Goal: Communication & Community: Ask a question

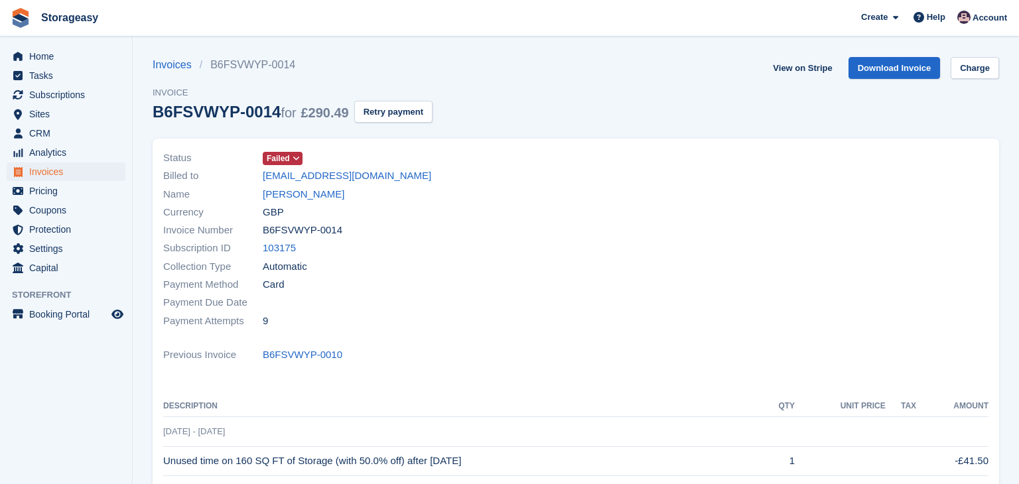
click at [409, 289] on div "Payment Method Card" at bounding box center [365, 285] width 405 height 18
click at [939, 15] on span "Help" at bounding box center [936, 17] width 19 height 13
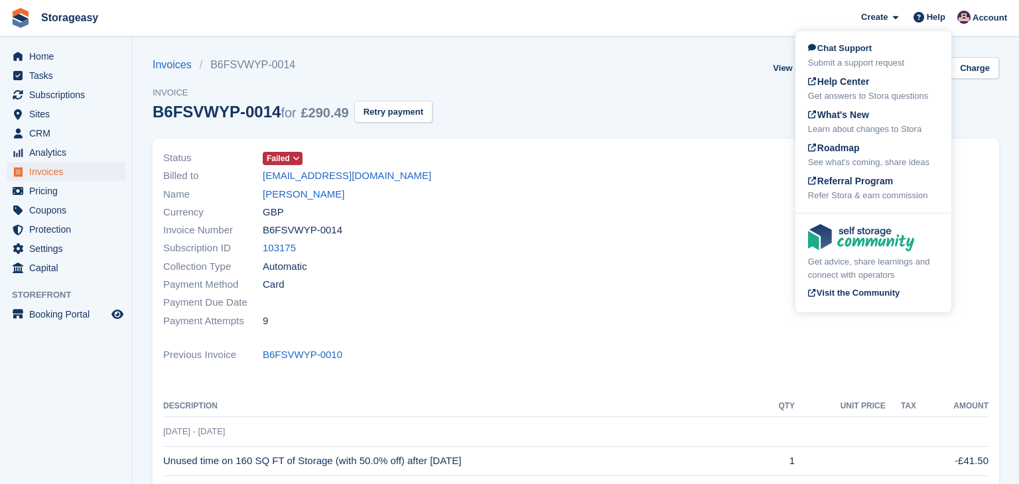
click at [625, 208] on div at bounding box center [786, 239] width 421 height 197
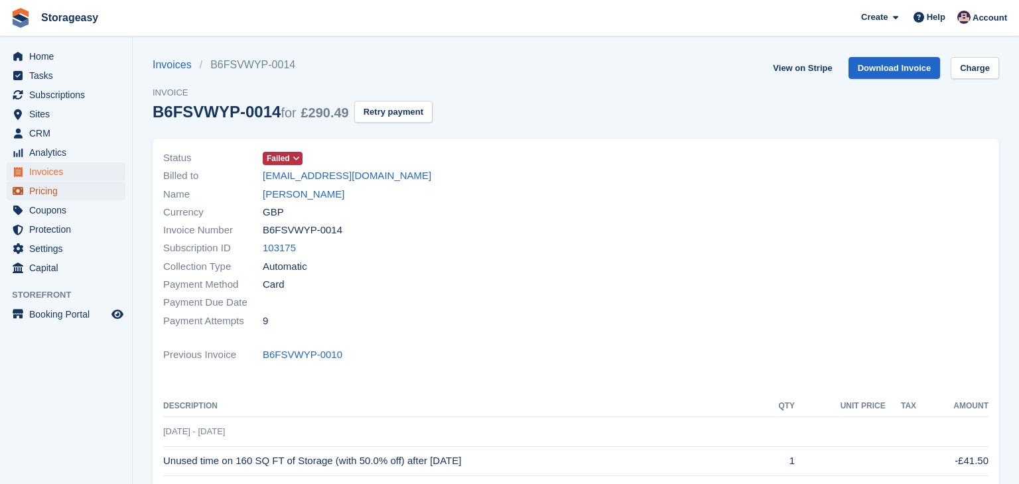
click at [57, 186] on span "Pricing" at bounding box center [69, 191] width 80 height 19
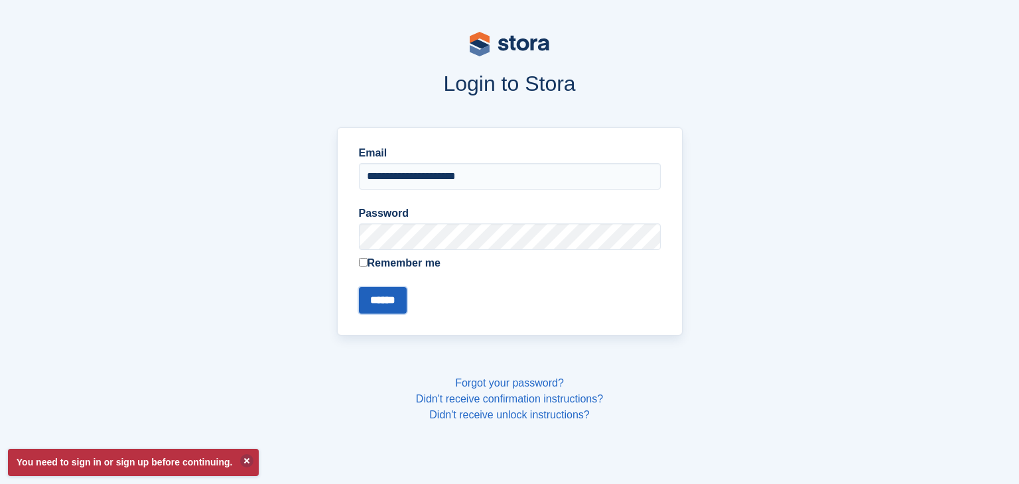
click at [383, 307] on input "******" at bounding box center [383, 300] width 48 height 27
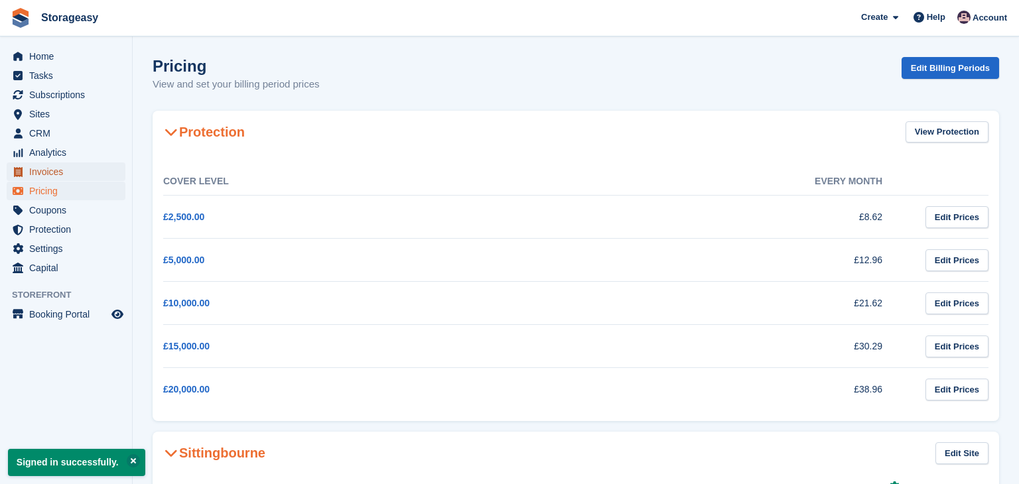
click at [50, 174] on span "Invoices" at bounding box center [69, 172] width 80 height 19
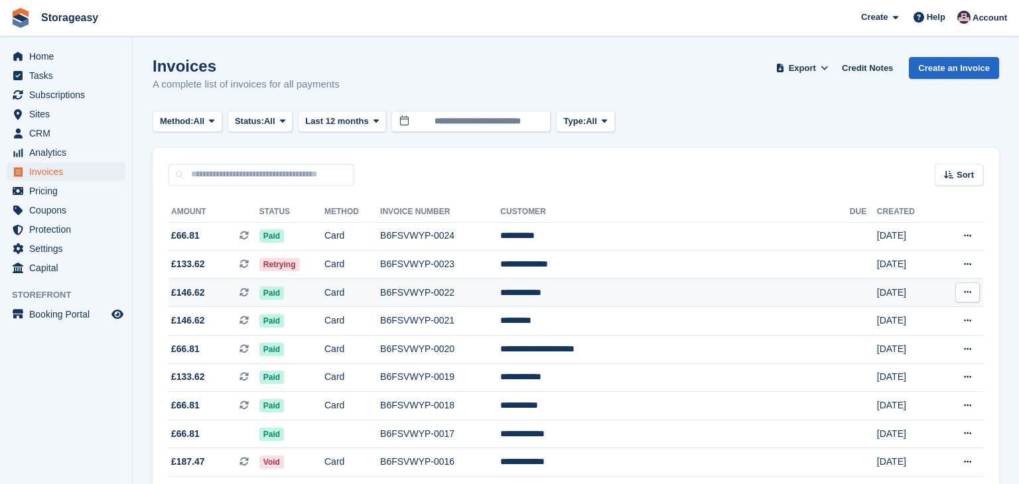
click at [476, 288] on td "B6FSVWYP-0022" at bounding box center [440, 293] width 120 height 29
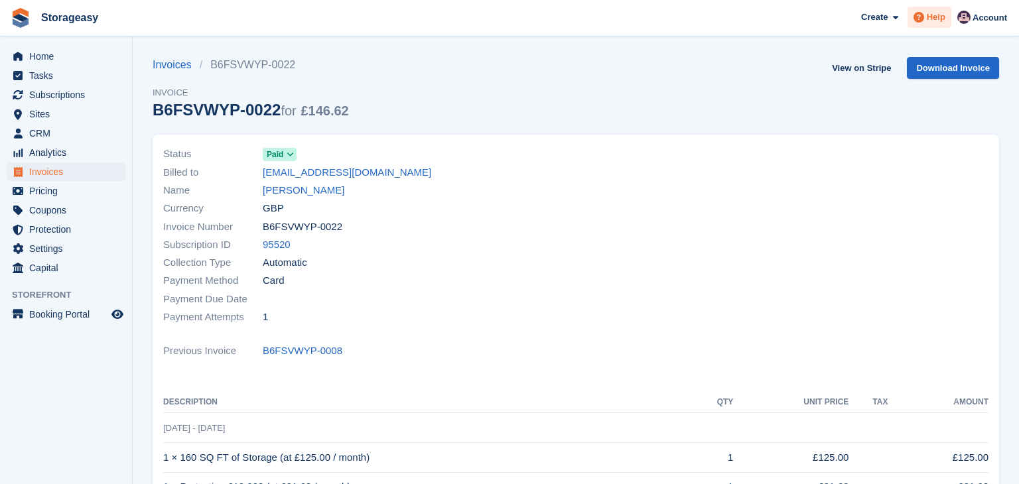
click at [937, 23] on span "Help" at bounding box center [936, 17] width 19 height 13
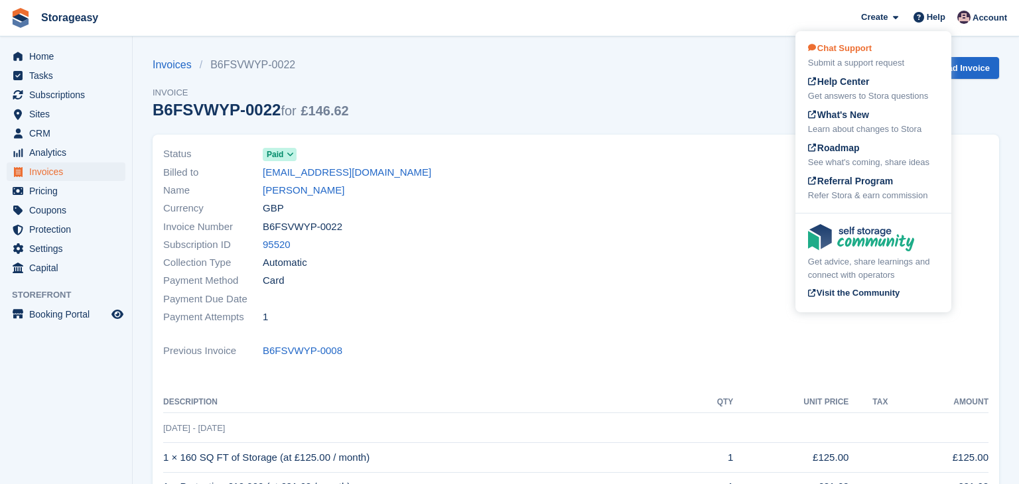
click at [902, 56] on div "Chat Support Submit a support request" at bounding box center [873, 56] width 131 height 28
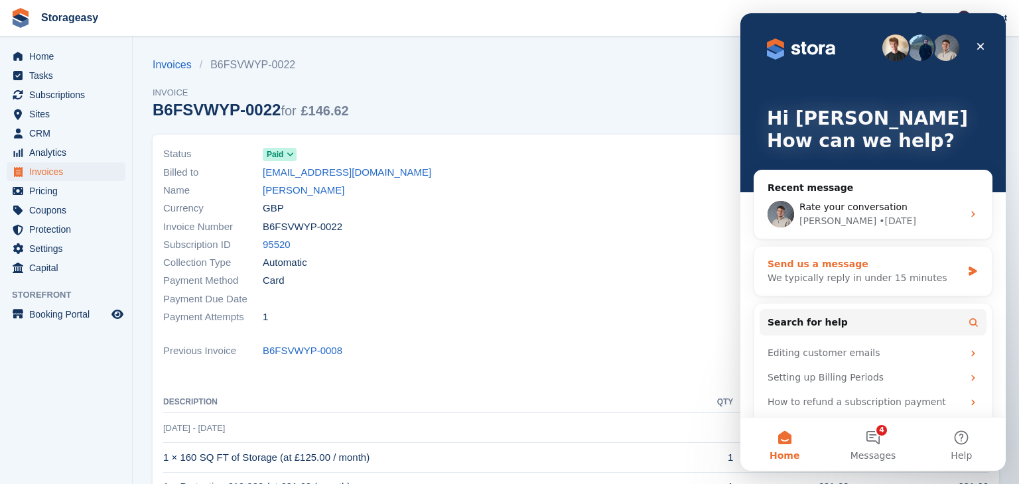
click at [859, 266] on div "Send us a message" at bounding box center [865, 264] width 194 height 14
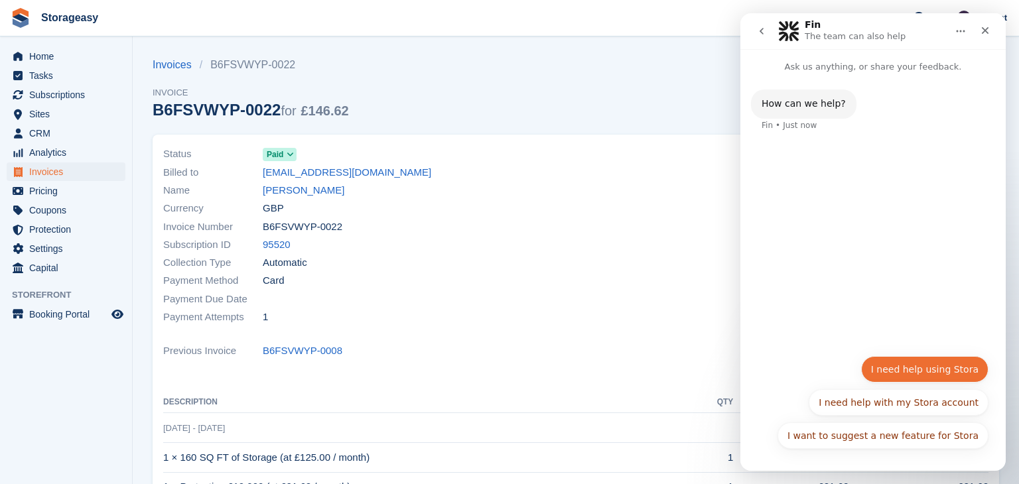
click at [904, 375] on button "I need help using Stora" at bounding box center [924, 369] width 127 height 27
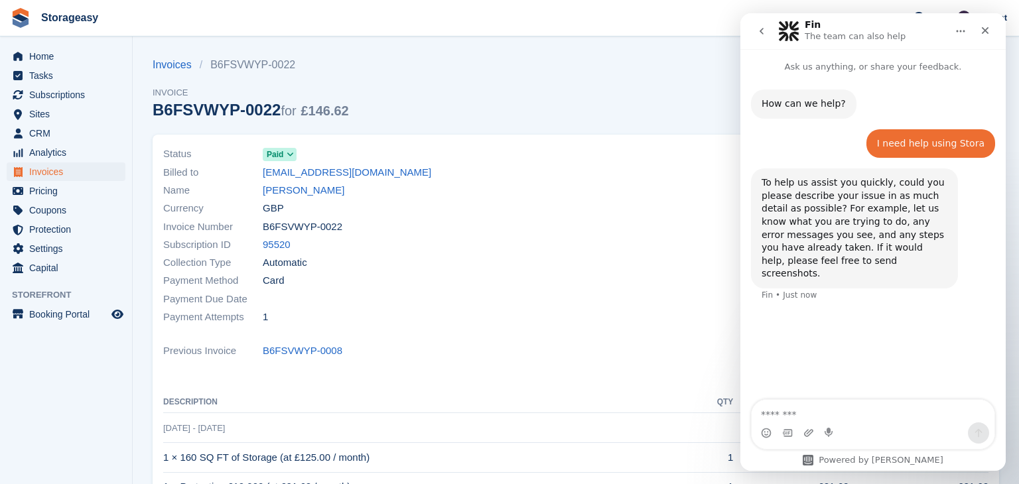
click at [862, 411] on textarea "Message…" at bounding box center [873, 411] width 243 height 23
type textarea "**********"
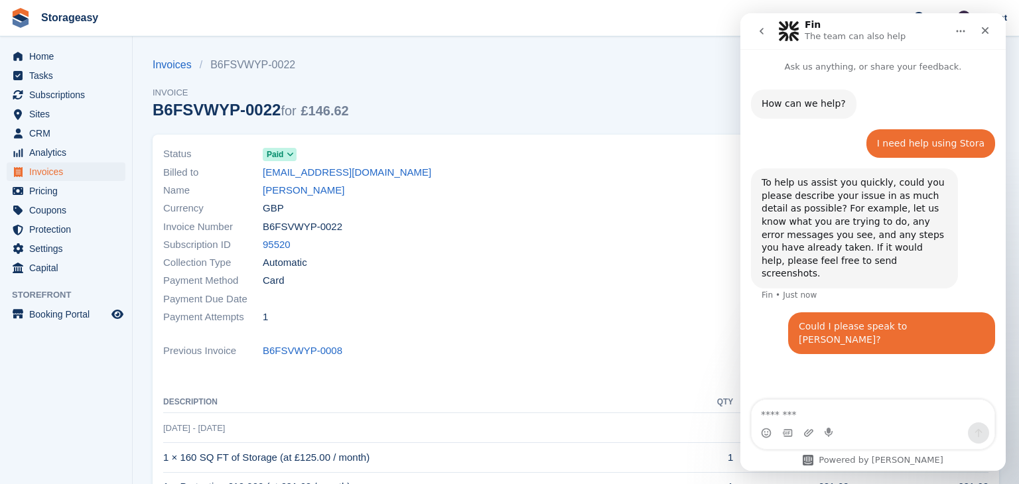
click at [880, 413] on textarea "Message…" at bounding box center [873, 411] width 243 height 23
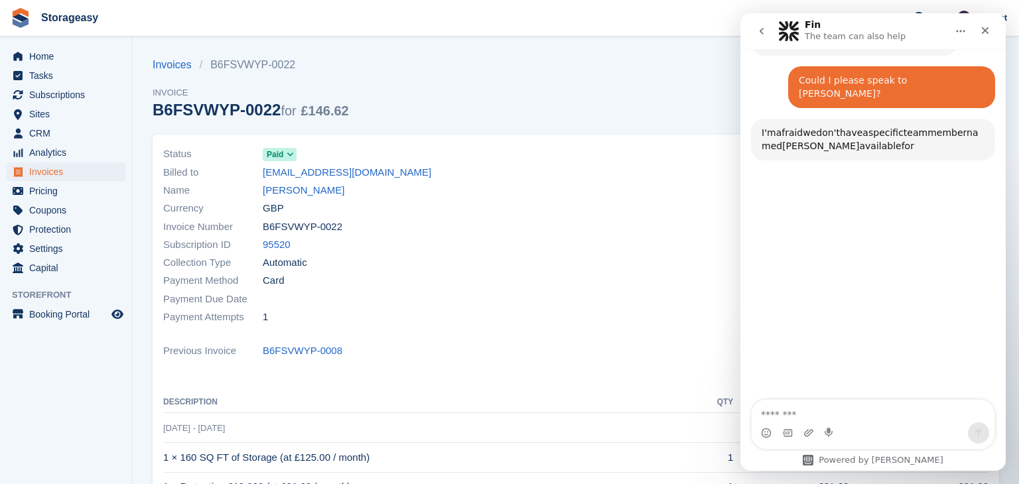
scroll to position [240, 0]
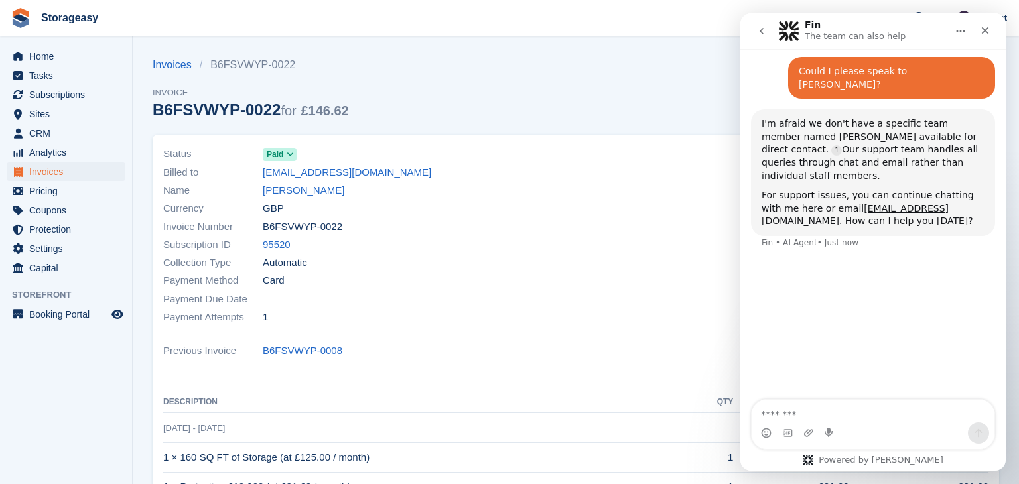
type textarea "*"
type textarea "**********"
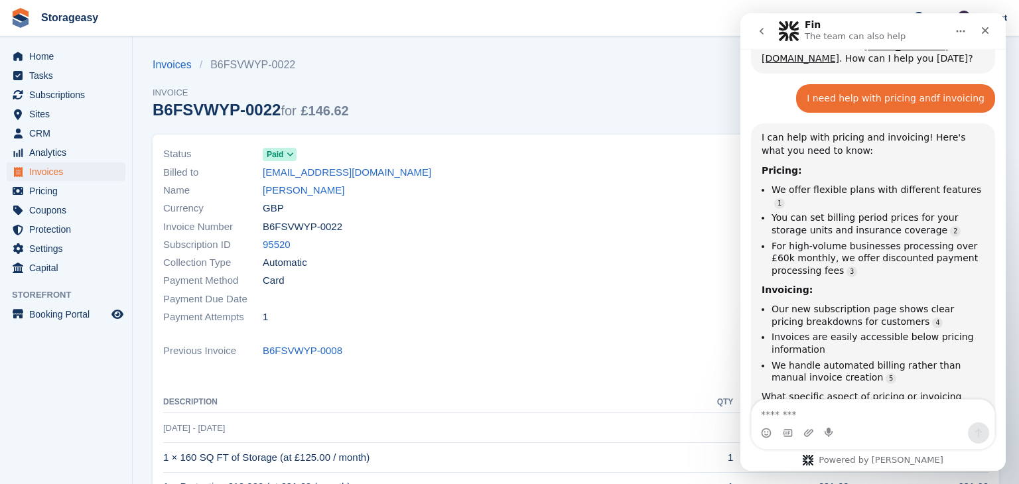
scroll to position [2, 0]
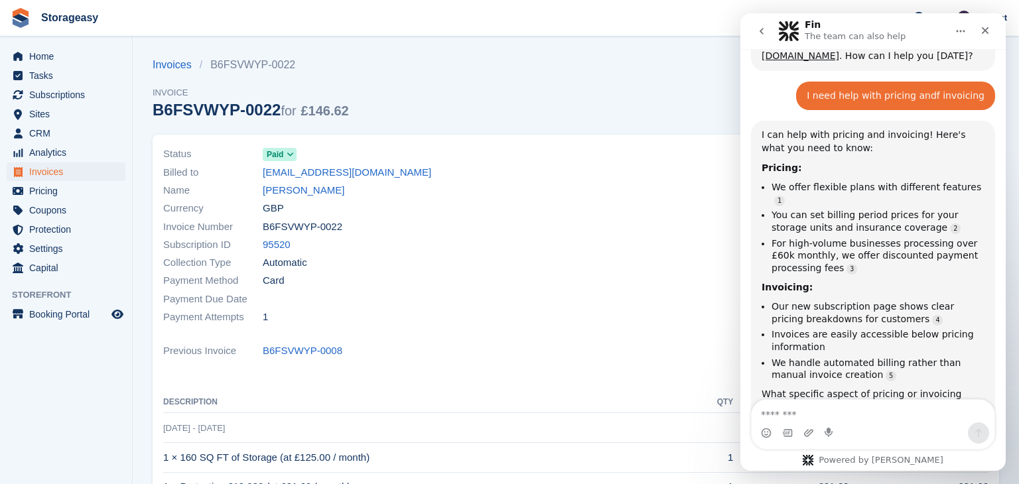
click at [816, 413] on textarea "Message…" at bounding box center [873, 411] width 243 height 23
type textarea "*"
click at [145, 49] on section "Invoices B6FSVWYP-0022 Invoice B6FSVWYP-0022 for £146.62 View on Stripe Downloa…" at bounding box center [576, 391] width 886 height 783
click at [825, 406] on textarea "Message…" at bounding box center [873, 411] width 243 height 23
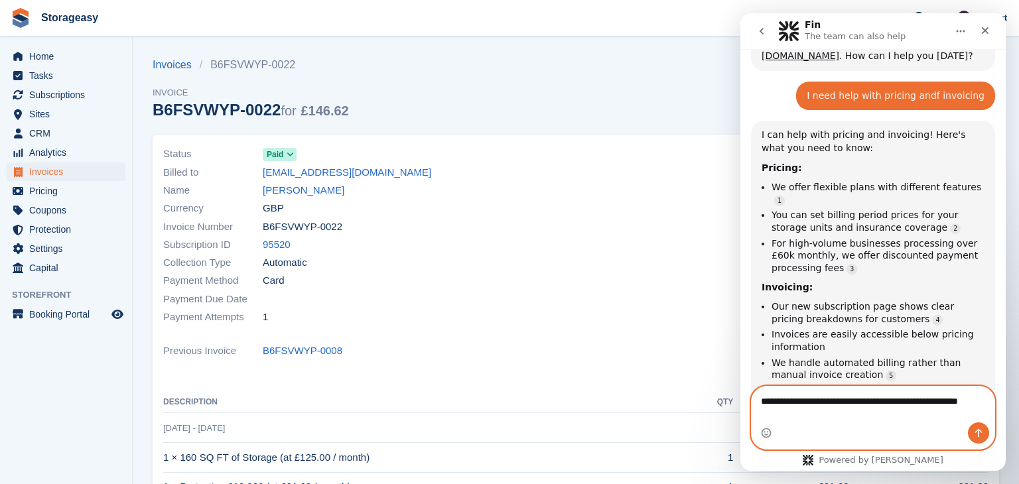
scroll to position [419, 0]
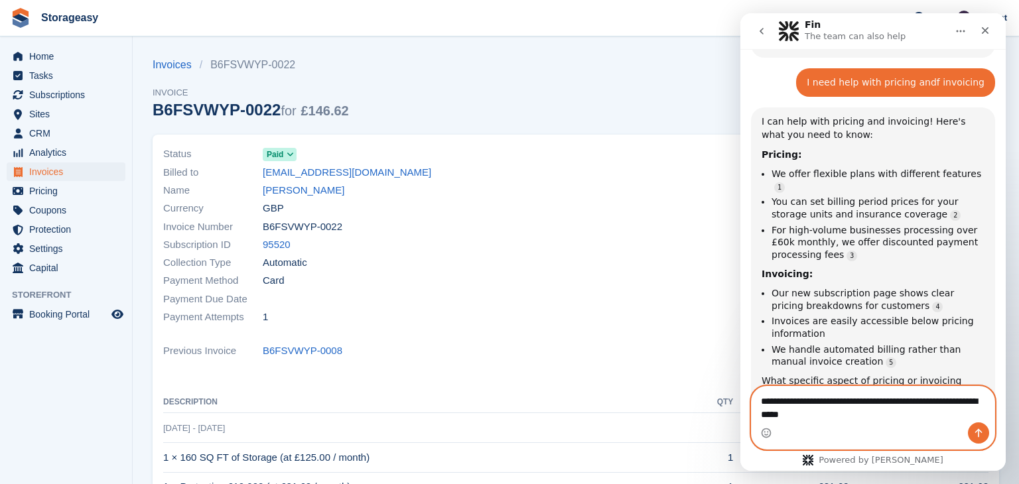
type textarea "**********"
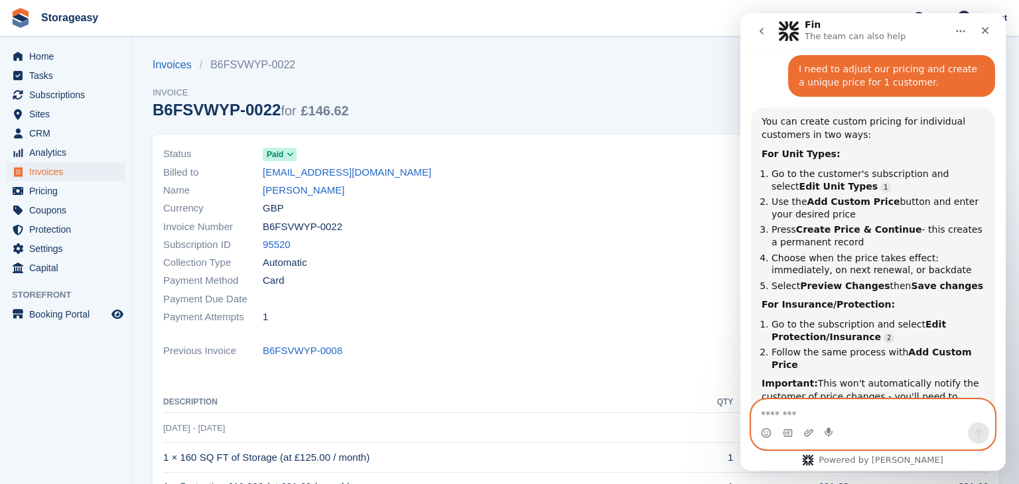
scroll to position [806, 0]
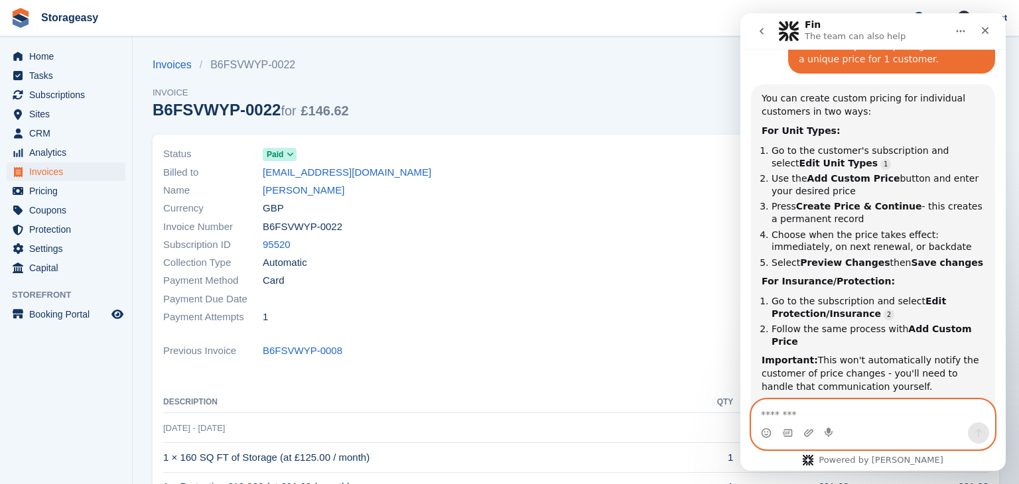
click at [813, 409] on textarea "Message…" at bounding box center [873, 411] width 243 height 23
type textarea "**********"
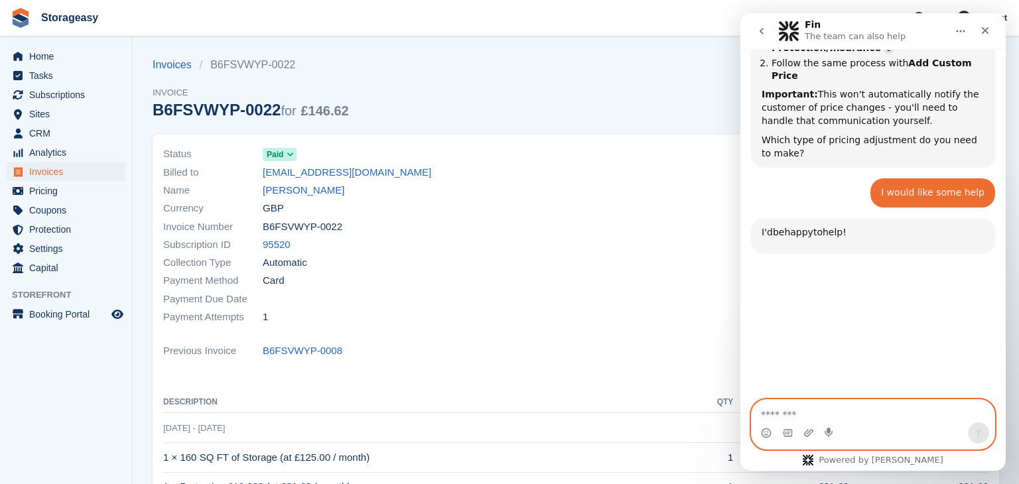
scroll to position [1143, 0]
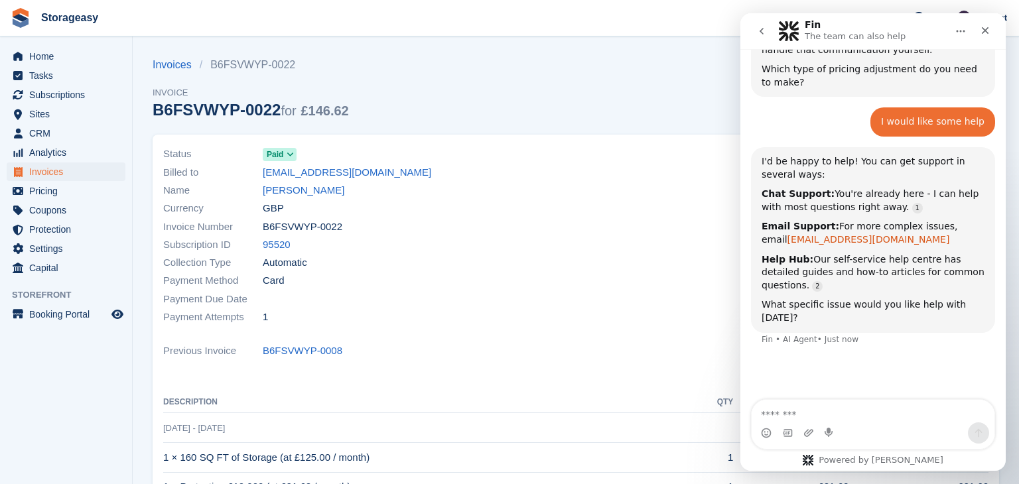
click at [807, 234] on link "[EMAIL_ADDRESS][DOMAIN_NAME]" at bounding box center [868, 239] width 163 height 11
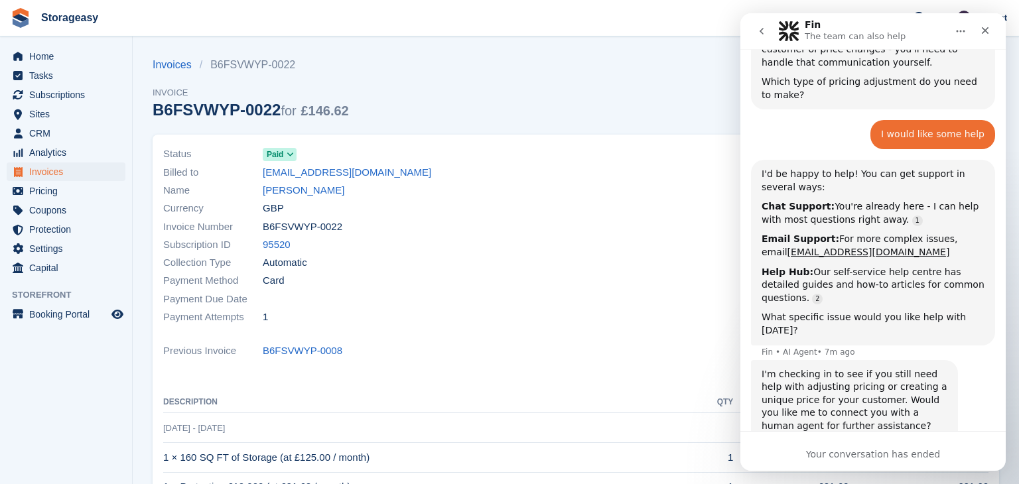
scroll to position [0, 0]
